Goal: Task Accomplishment & Management: Use online tool/utility

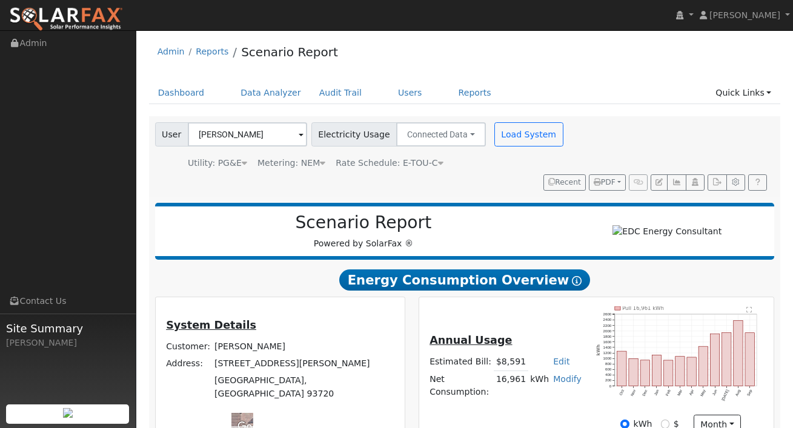
scroll to position [185, 0]
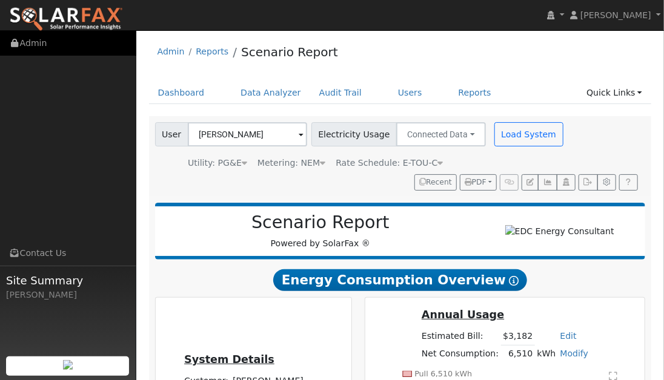
click at [63, 41] on link "Admin" at bounding box center [68, 43] width 136 height 25
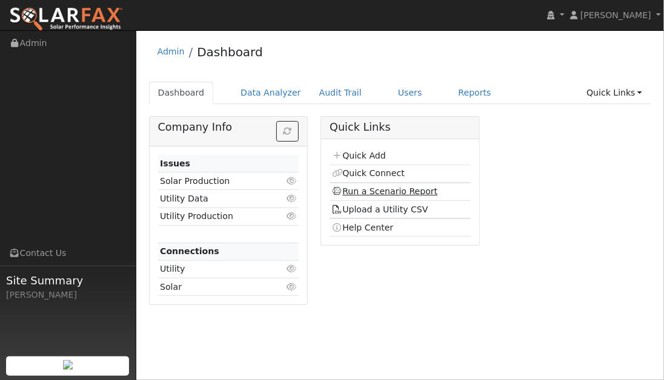
click at [375, 193] on link "Run a Scenario Report" at bounding box center [385, 192] width 106 height 10
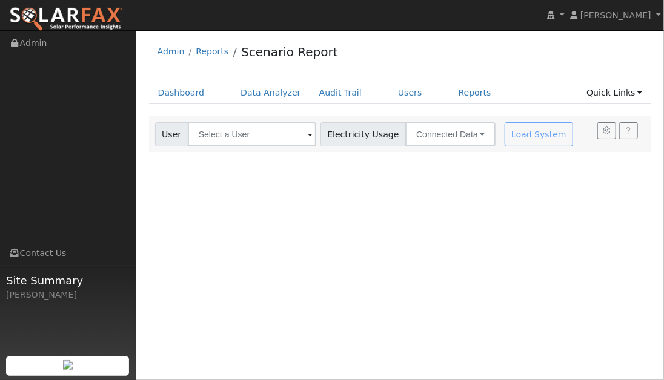
click at [308, 137] on span at bounding box center [310, 135] width 5 height 14
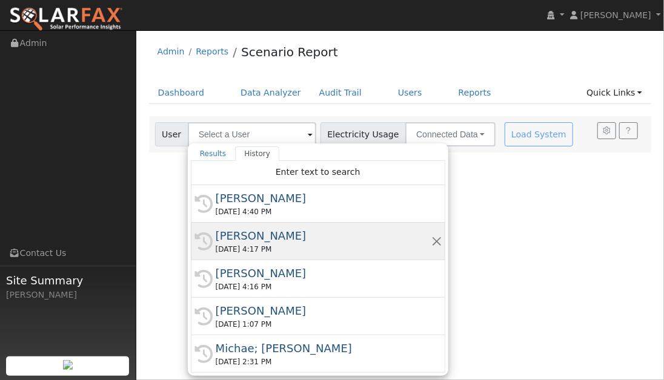
click at [268, 227] on div "History [PERSON_NAME] [DATE] 4:17 PM" at bounding box center [318, 242] width 254 height 38
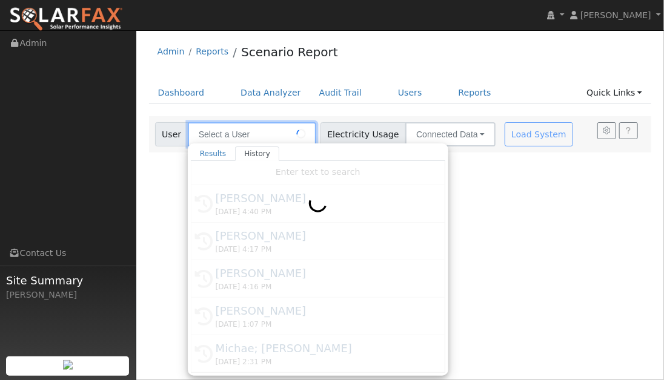
type input "[PERSON_NAME]"
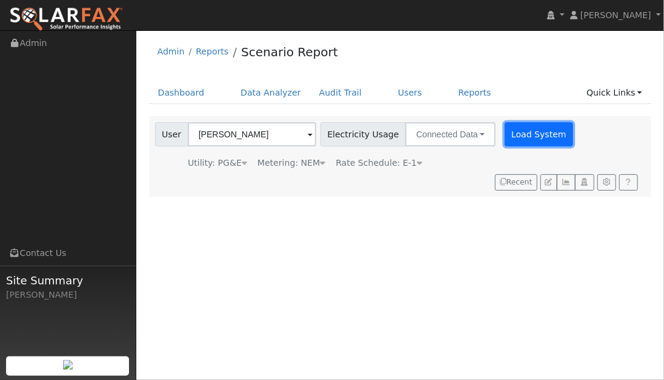
click at [525, 137] on button "Load System" at bounding box center [538, 134] width 69 height 24
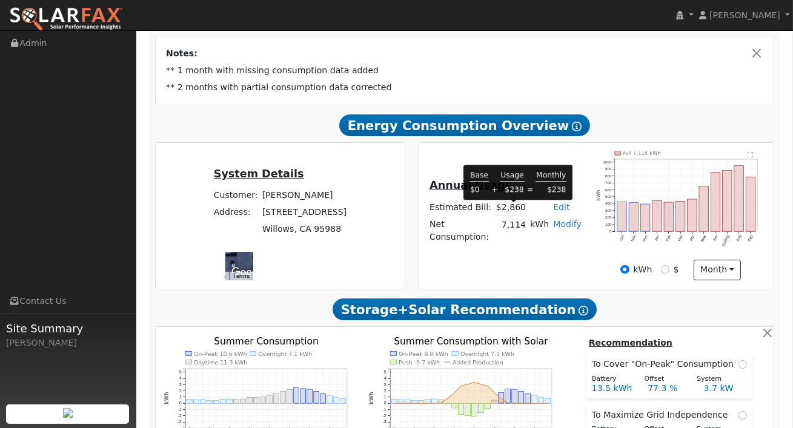
scroll to position [230, 0]
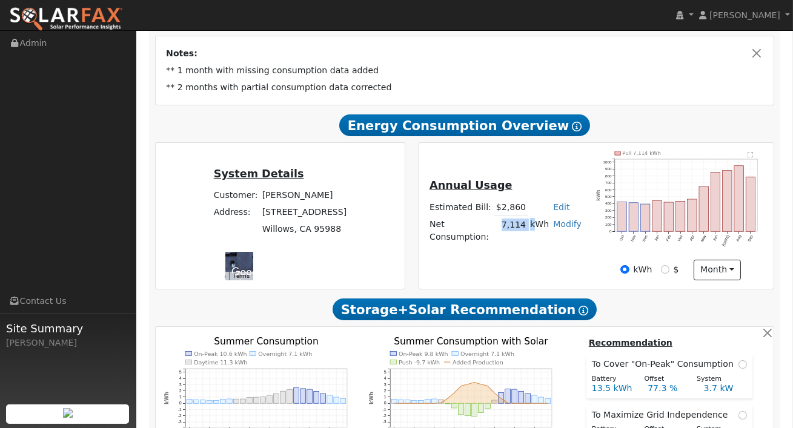
drag, startPoint x: 508, startPoint y: 231, endPoint x: 535, endPoint y: 233, distance: 27.9
click at [535, 233] on tr "Net Consumption: 7,114 kWh Modify Add Consumption Add Electric Vehicle Add Cons…" at bounding box center [506, 231] width 156 height 30
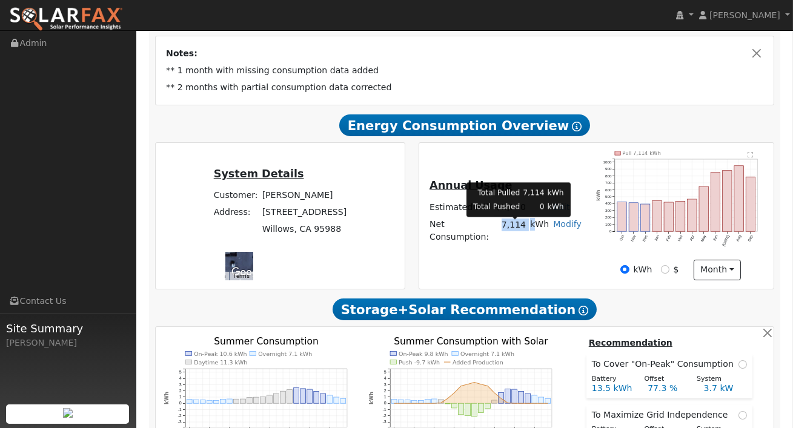
click at [526, 232] on td "7,114" at bounding box center [511, 231] width 34 height 30
drag, startPoint x: 511, startPoint y: 230, endPoint x: 528, endPoint y: 230, distance: 17.6
click at [528, 230] on td "7,114" at bounding box center [511, 231] width 34 height 30
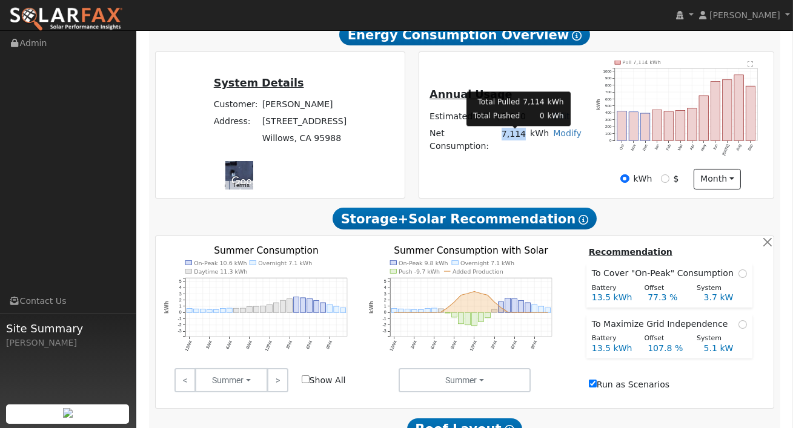
scroll to position [325, 0]
